Goal: Submit feedback/report problem: Provide input to the site owners about the experience or issues

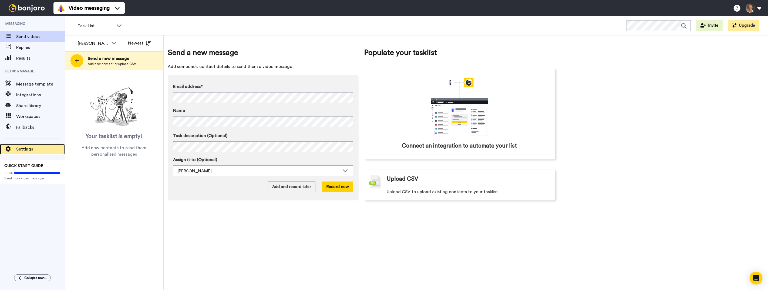
click at [34, 145] on div "Settings" at bounding box center [32, 149] width 65 height 11
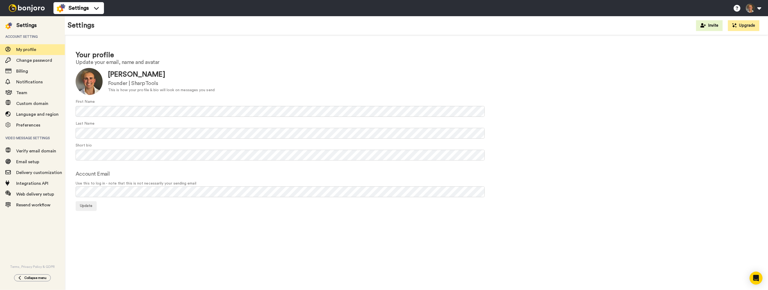
click at [34, 10] on img at bounding box center [26, 8] width 41 height 8
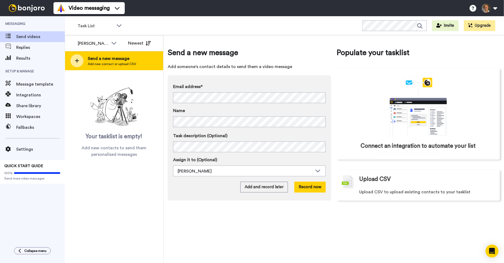
click at [80, 61] on div at bounding box center [77, 60] width 13 height 13
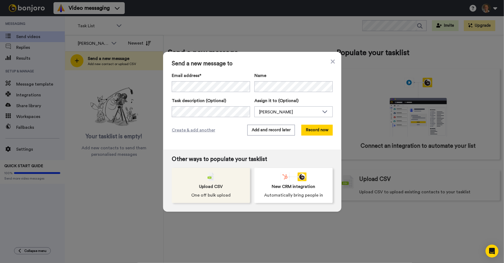
click at [225, 180] on div "Upload CSV One off bulk upload" at bounding box center [211, 185] width 78 height 35
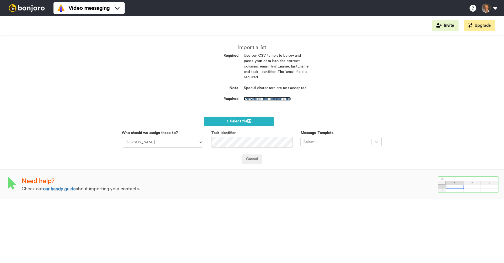
click at [259, 100] on link "Download the template file" at bounding box center [267, 99] width 47 height 4
click at [218, 151] on div "Cancel" at bounding box center [252, 156] width 268 height 16
click at [319, 144] on div at bounding box center [336, 142] width 65 height 6
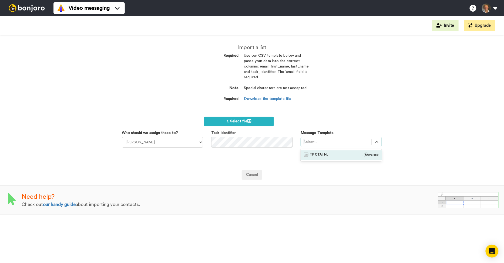
click at [35, 5] on img at bounding box center [26, 8] width 41 height 8
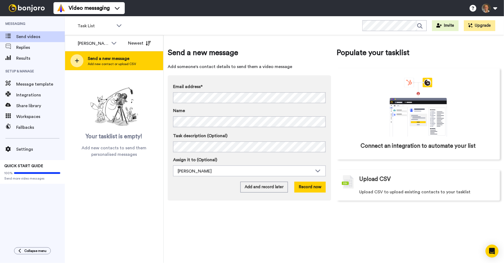
click at [76, 61] on icon at bounding box center [77, 61] width 4 height 4
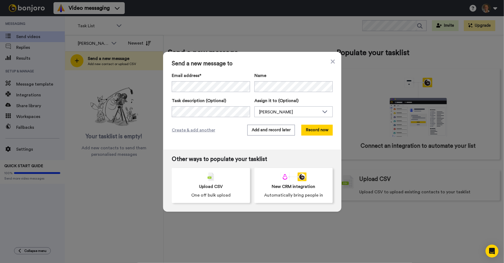
click at [88, 79] on div "Send a new message to Email address* Name Task description (Optional) Assign it…" at bounding box center [252, 131] width 504 height 263
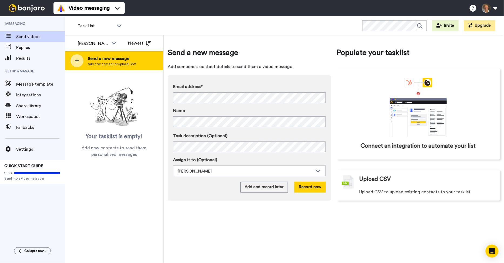
click at [79, 59] on div at bounding box center [77, 60] width 13 height 13
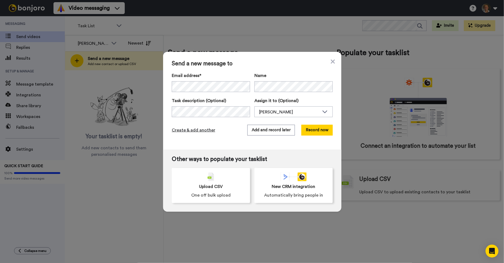
click at [199, 133] on span "Create & add another" at bounding box center [193, 130] width 43 height 6
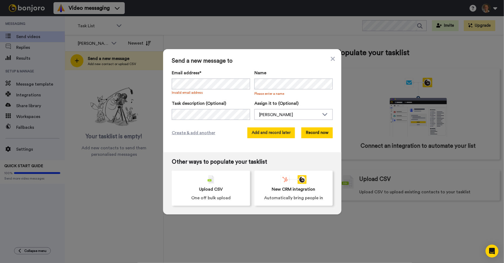
click at [285, 133] on button "Add and record later" at bounding box center [271, 133] width 48 height 11
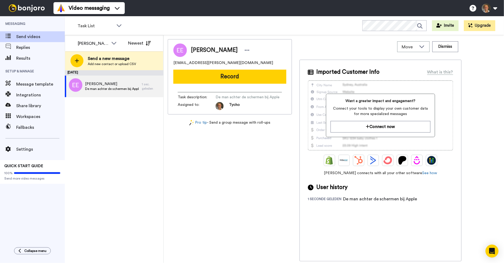
click at [0, 263] on nordpass-portal at bounding box center [0, 263] width 0 height 0
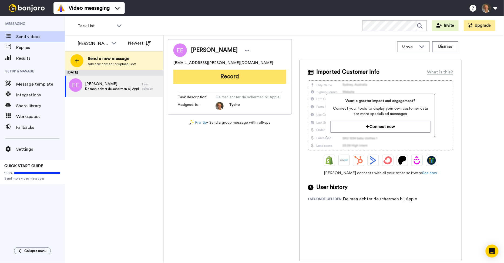
click at [253, 78] on button "Record" at bounding box center [229, 77] width 113 height 14
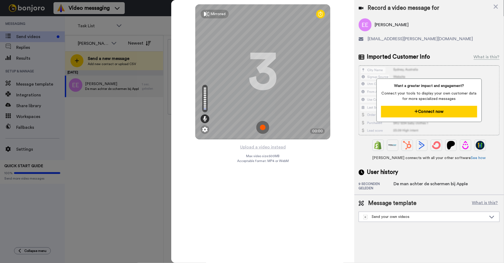
click at [440, 112] on button "Connect now" at bounding box center [429, 112] width 96 height 12
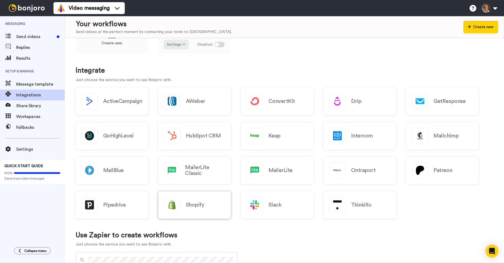
scroll to position [32, 0]
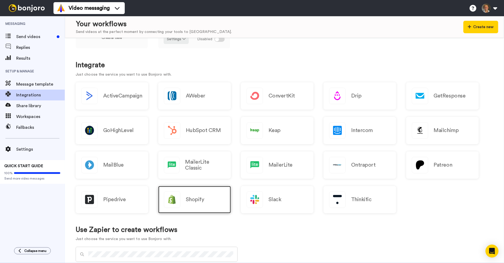
click at [185, 195] on div "Shopify" at bounding box center [194, 199] width 73 height 27
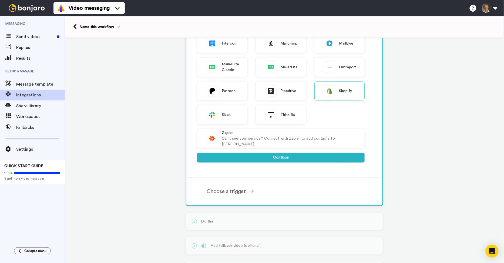
scroll to position [151, 0]
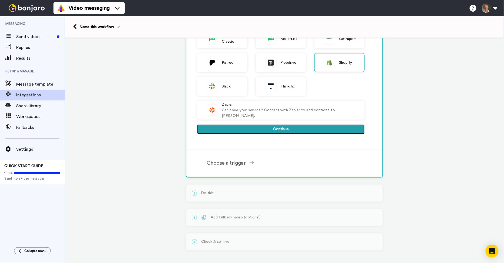
click at [277, 128] on button "Continue" at bounding box center [280, 130] width 167 height 10
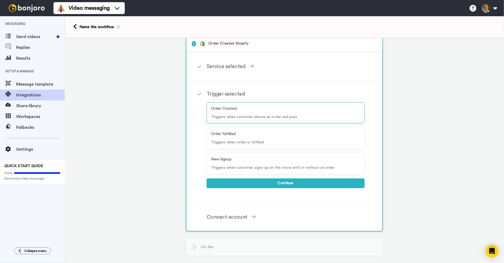
scroll to position [9, 0]
click at [230, 112] on div "Order Created Triggers when customer places an order and pays" at bounding box center [286, 113] width 158 height 21
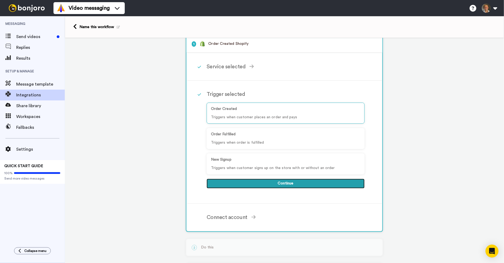
click at [252, 180] on button "Continue" at bounding box center [286, 184] width 158 height 10
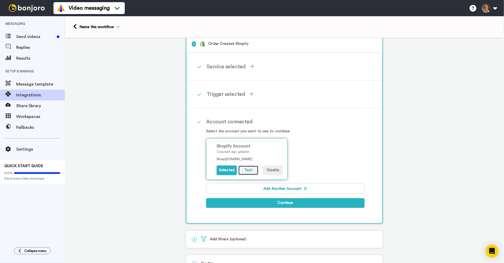
click at [256, 169] on button "Test" at bounding box center [248, 171] width 20 height 10
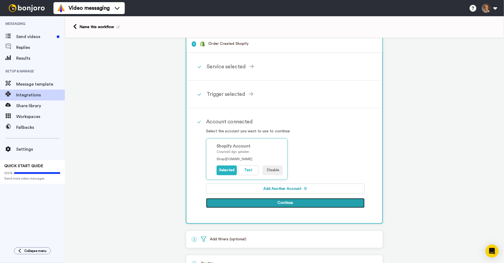
click at [293, 201] on button "Continue" at bounding box center [285, 203] width 159 height 10
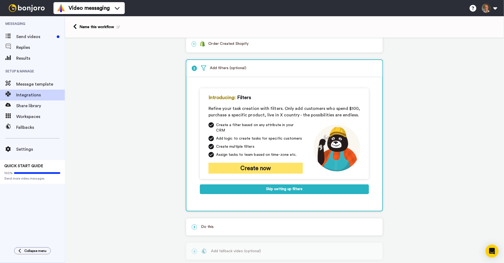
click at [271, 165] on button "Create now" at bounding box center [256, 168] width 94 height 11
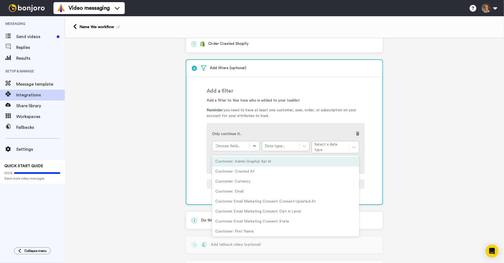
click at [244, 148] on div at bounding box center [231, 146] width 32 height 6
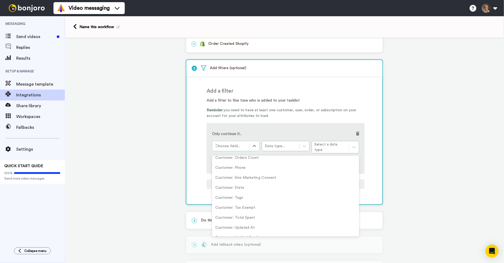
scroll to position [139, 0]
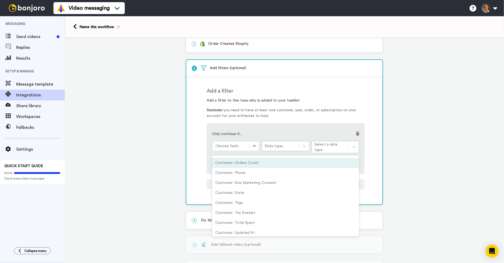
click at [253, 163] on div "Customer: Orders Count" at bounding box center [285, 163] width 147 height 10
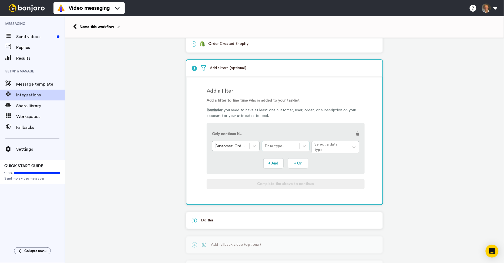
click at [276, 144] on div "Data type..." at bounding box center [281, 145] width 32 height 5
click at [278, 167] on div "Number" at bounding box center [286, 172] width 48 height 10
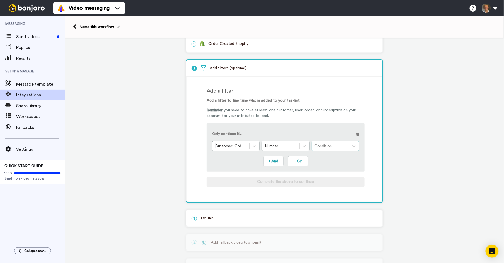
click at [336, 147] on div "Condition..." at bounding box center [331, 145] width 32 height 5
click at [341, 159] on div "Greater Than" at bounding box center [336, 160] width 48 height 10
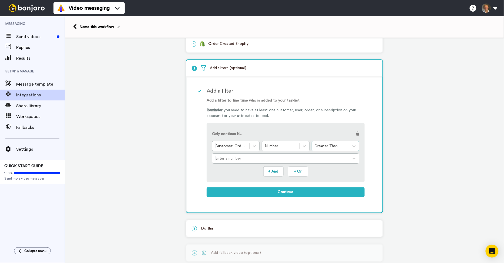
click at [336, 145] on div "Greater Than" at bounding box center [331, 145] width 32 height 5
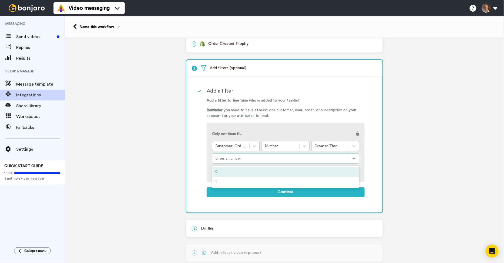
click at [273, 157] on div at bounding box center [280, 158] width 131 height 6
click at [355, 145] on icon at bounding box center [353, 145] width 5 height 5
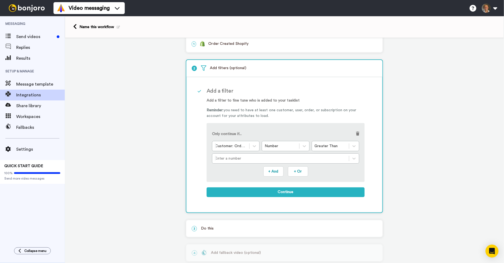
click at [358, 132] on span at bounding box center [357, 134] width 3 height 4
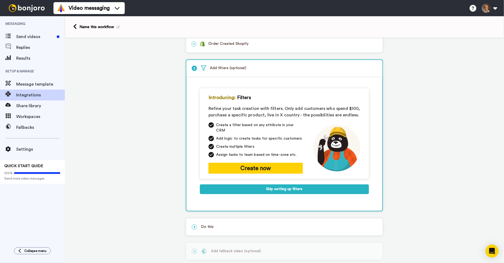
scroll to position [39, 0]
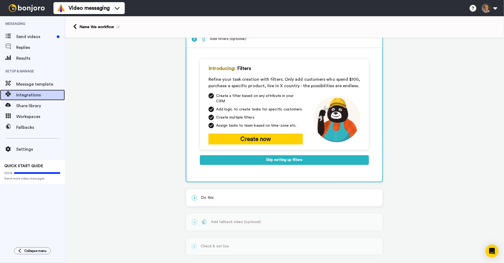
click at [44, 96] on span "Integrations" at bounding box center [40, 95] width 49 height 6
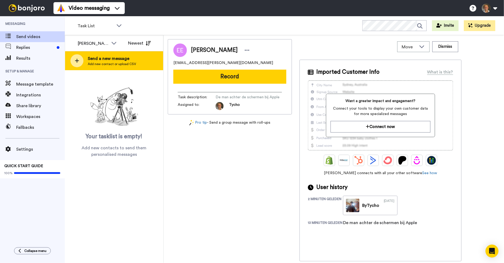
click at [82, 61] on div at bounding box center [77, 60] width 13 height 13
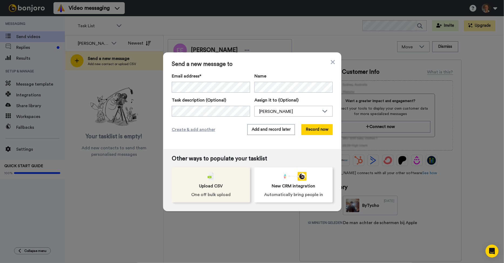
click at [223, 181] on div "Upload CSV One off bulk upload" at bounding box center [211, 184] width 78 height 35
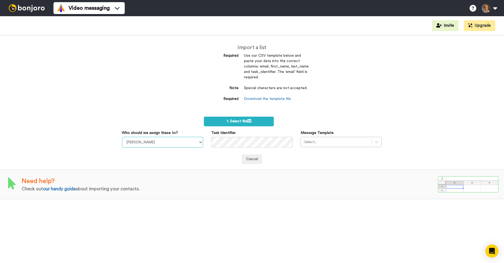
click at [171, 141] on select "[PERSON_NAME]" at bounding box center [162, 142] width 81 height 11
click at [218, 157] on div "Cancel" at bounding box center [252, 160] width 260 height 10
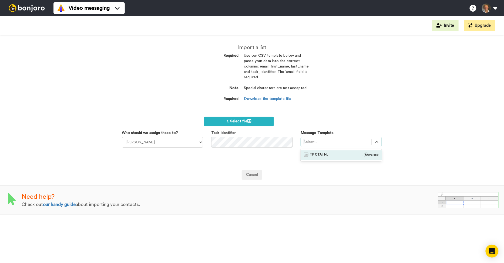
click at [319, 140] on div at bounding box center [336, 142] width 65 height 6
click at [322, 156] on span "TP CTA | NL" at bounding box center [319, 155] width 18 height 5
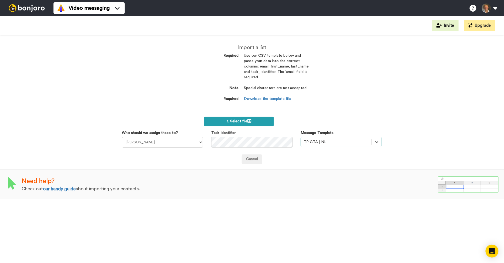
click at [226, 125] on label "1. Select file" at bounding box center [239, 122] width 70 height 10
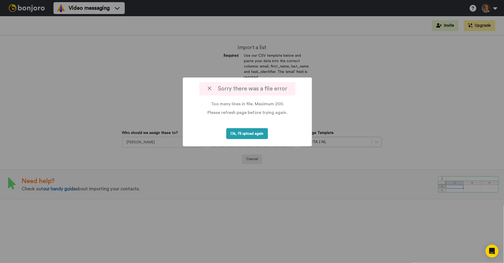
click at [254, 134] on button "Ok, I'll upload again" at bounding box center [247, 133] width 42 height 11
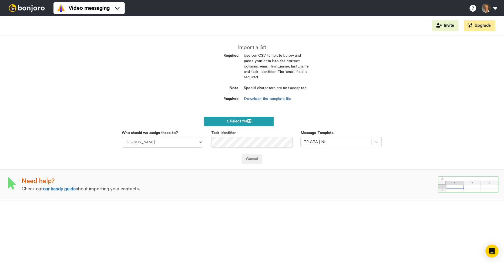
click at [246, 121] on span "1. Select file" at bounding box center [239, 121] width 24 height 4
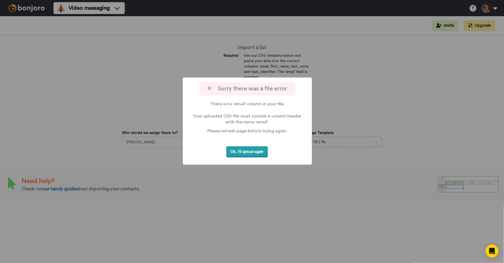
click at [259, 148] on button "Ok, I'll upload again" at bounding box center [247, 151] width 42 height 11
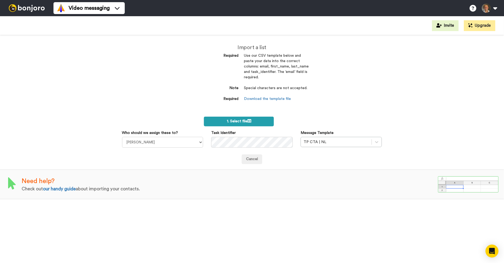
click at [243, 119] on label "1. Select file" at bounding box center [239, 122] width 70 height 10
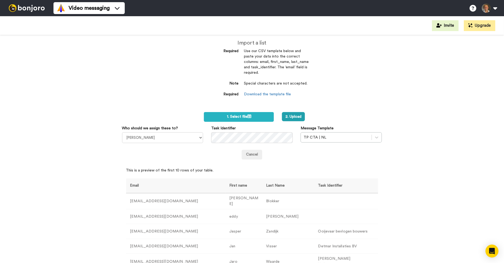
scroll to position [124, 0]
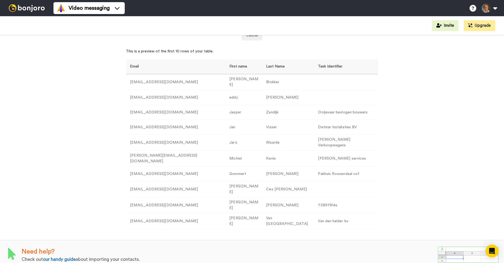
drag, startPoint x: 381, startPoint y: 199, endPoint x: 356, endPoint y: 204, distance: 25.3
click at [381, 199] on div "Import a list Required Use our CSV template below and paste your data into the …" at bounding box center [252, 149] width 504 height 228
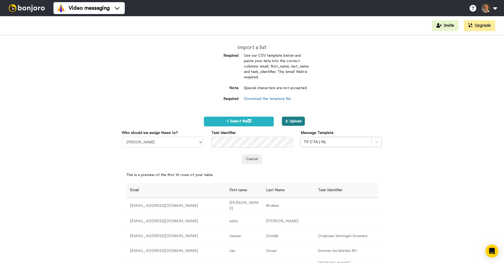
click at [293, 122] on button "2. Upload" at bounding box center [293, 121] width 23 height 9
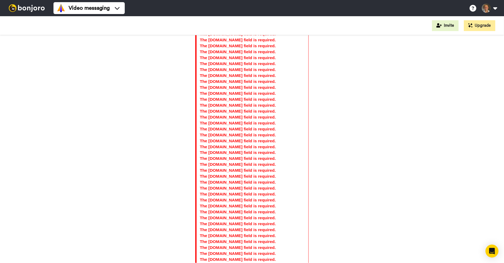
scroll to position [529, 0]
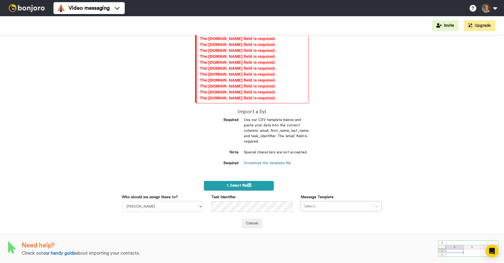
click at [234, 181] on label "1. Select file" at bounding box center [239, 186] width 70 height 10
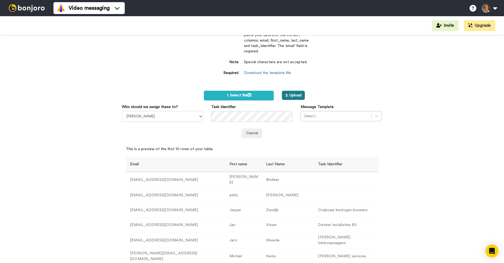
scroll to position [627, 0]
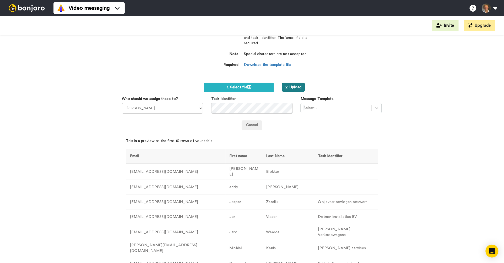
click at [299, 85] on button "2. Upload" at bounding box center [293, 87] width 23 height 9
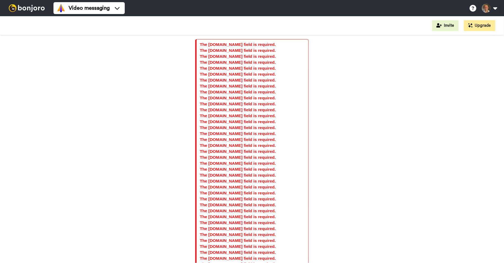
scroll to position [529, 0]
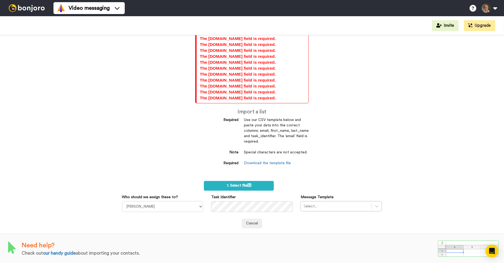
click at [39, 11] on img at bounding box center [26, 8] width 41 height 8
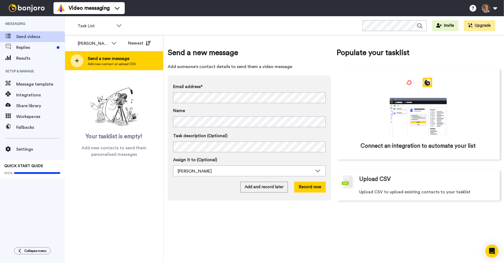
click at [75, 56] on div at bounding box center [77, 60] width 13 height 13
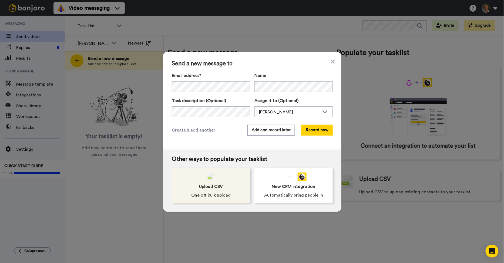
click at [213, 175] on img at bounding box center [211, 177] width 6 height 9
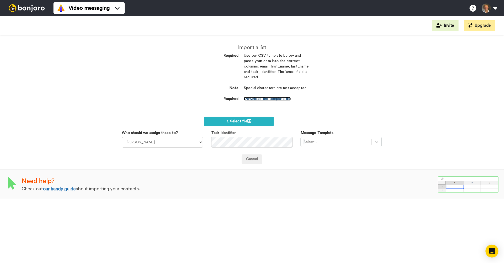
click at [257, 100] on link "Download the template file" at bounding box center [267, 99] width 47 height 4
click at [240, 122] on span "1. Select file" at bounding box center [239, 121] width 24 height 4
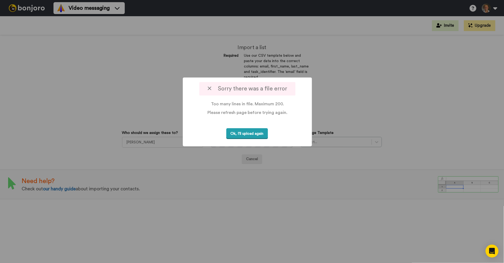
click at [240, 137] on button "Ok, I'll upload again" at bounding box center [247, 133] width 42 height 11
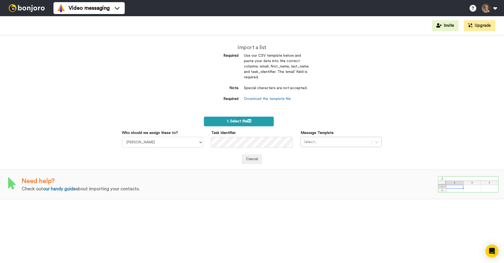
click at [229, 118] on label "1. Select file" at bounding box center [239, 122] width 70 height 10
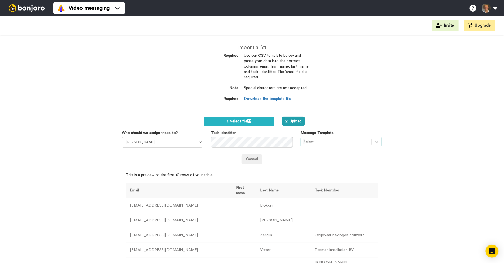
click at [336, 142] on div at bounding box center [336, 142] width 65 height 6
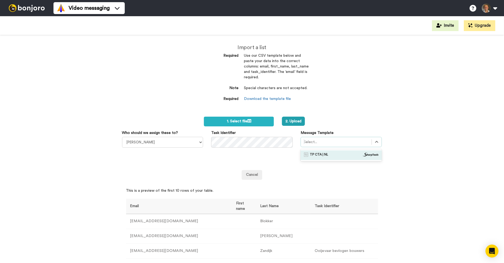
click at [331, 155] on div "TP CTA | NL" at bounding box center [341, 155] width 75 height 5
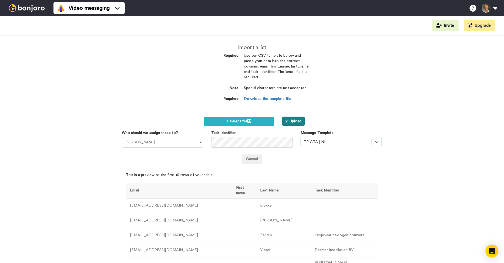
click at [301, 120] on button "2. Upload" at bounding box center [293, 121] width 23 height 9
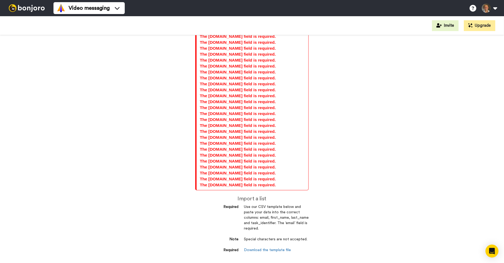
scroll to position [374, 0]
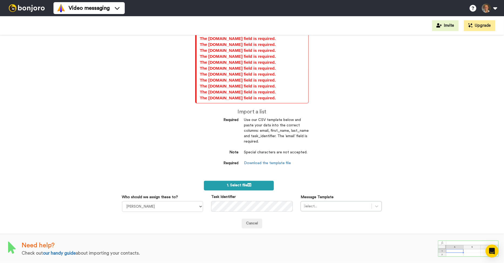
click at [240, 185] on span "1. Select file" at bounding box center [239, 186] width 24 height 4
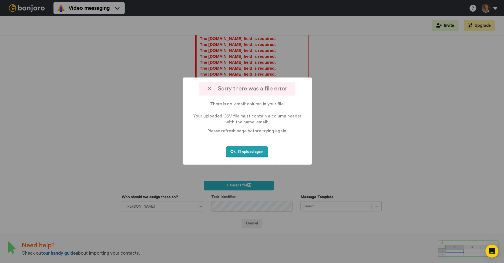
click at [242, 155] on button "Ok, I'll upload again" at bounding box center [247, 151] width 42 height 11
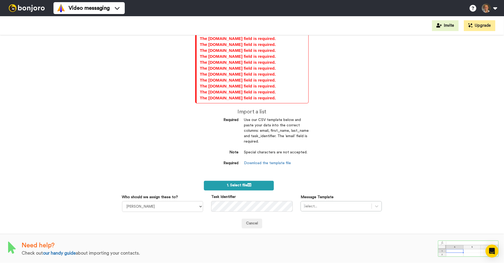
click at [230, 181] on label "1. Select file" at bounding box center [239, 186] width 70 height 10
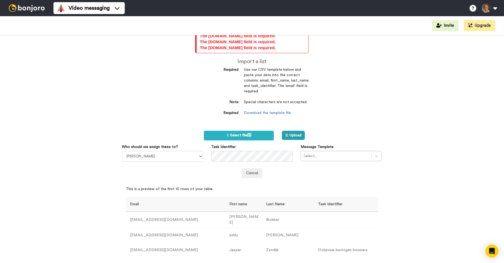
scroll to position [426, 0]
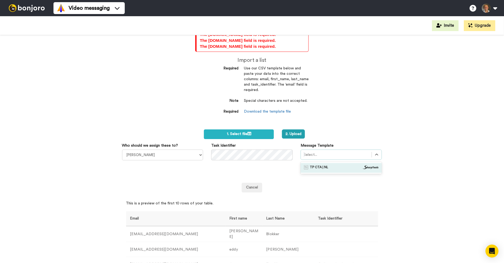
click at [314, 153] on div at bounding box center [336, 155] width 65 height 6
click at [318, 163] on div "TP CTA | NL" at bounding box center [341, 168] width 81 height 10
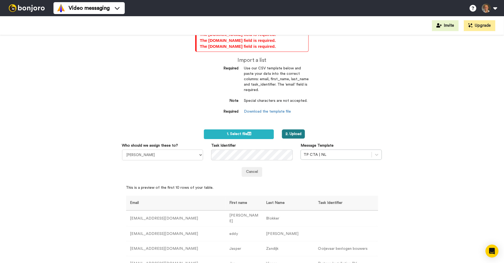
click at [297, 136] on button "2. Upload" at bounding box center [293, 133] width 23 height 9
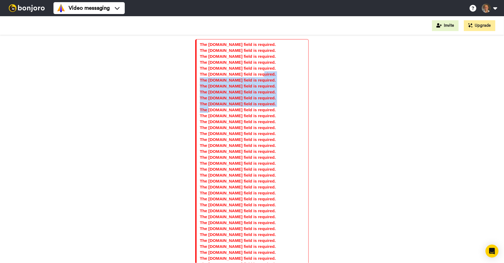
drag, startPoint x: 256, startPoint y: 76, endPoint x: 208, endPoint y: 109, distance: 57.5
click at [208, 109] on div "The 0.email field is required. The 1.email field is required. The 2.email field…" at bounding box center [252, 259] width 105 height 434
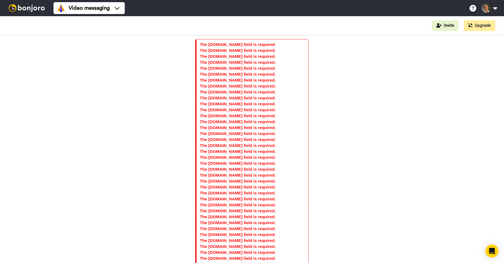
click at [92, 99] on div "The 0.email field is required. The 1.email field is required. The 2.email field…" at bounding box center [252, 149] width 504 height 228
click at [37, 10] on img at bounding box center [26, 8] width 41 height 8
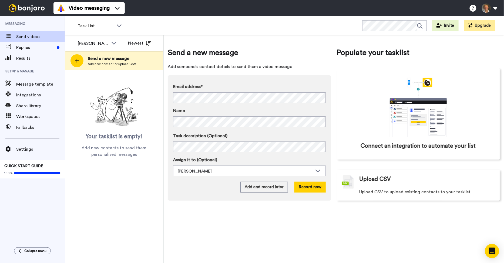
click at [492, 250] on icon "Open Intercom Messenger" at bounding box center [492, 251] width 6 height 7
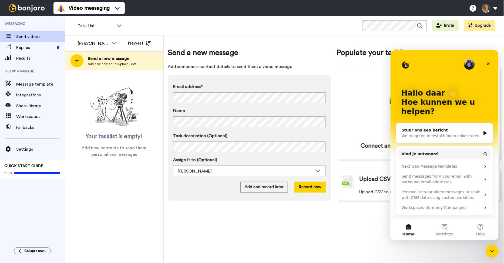
click at [448, 133] on div "We reageren meestal binnen enkele uren" at bounding box center [440, 136] width 79 height 6
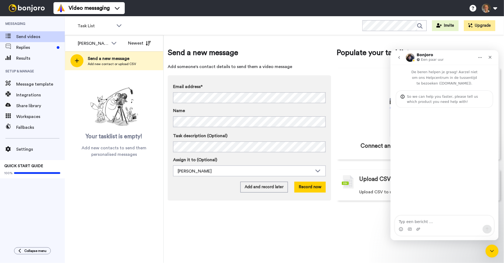
click at [411, 58] on img "Intercom Messenger" at bounding box center [410, 57] width 9 height 9
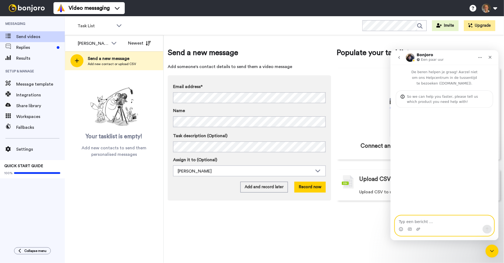
click at [412, 221] on textarea "Typ een bericht …" at bounding box center [444, 220] width 99 height 9
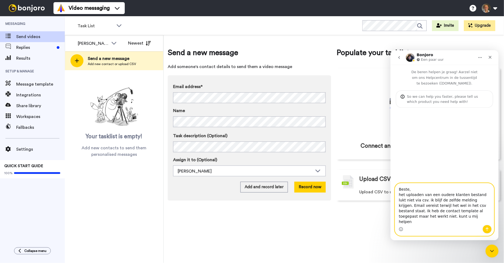
type textarea "Beste, het uploaden van een oudere klanten bestand lukt niet via csv. ik blijf …"
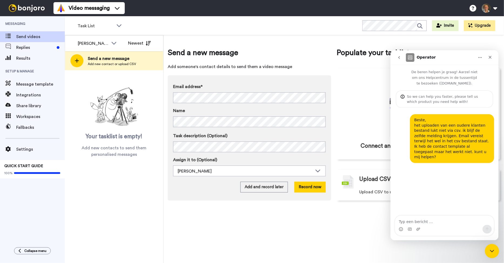
click at [491, 249] on icon "Intercom Messenger sluiten" at bounding box center [491, 250] width 6 height 6
